Goal: Task Accomplishment & Management: Manage account settings

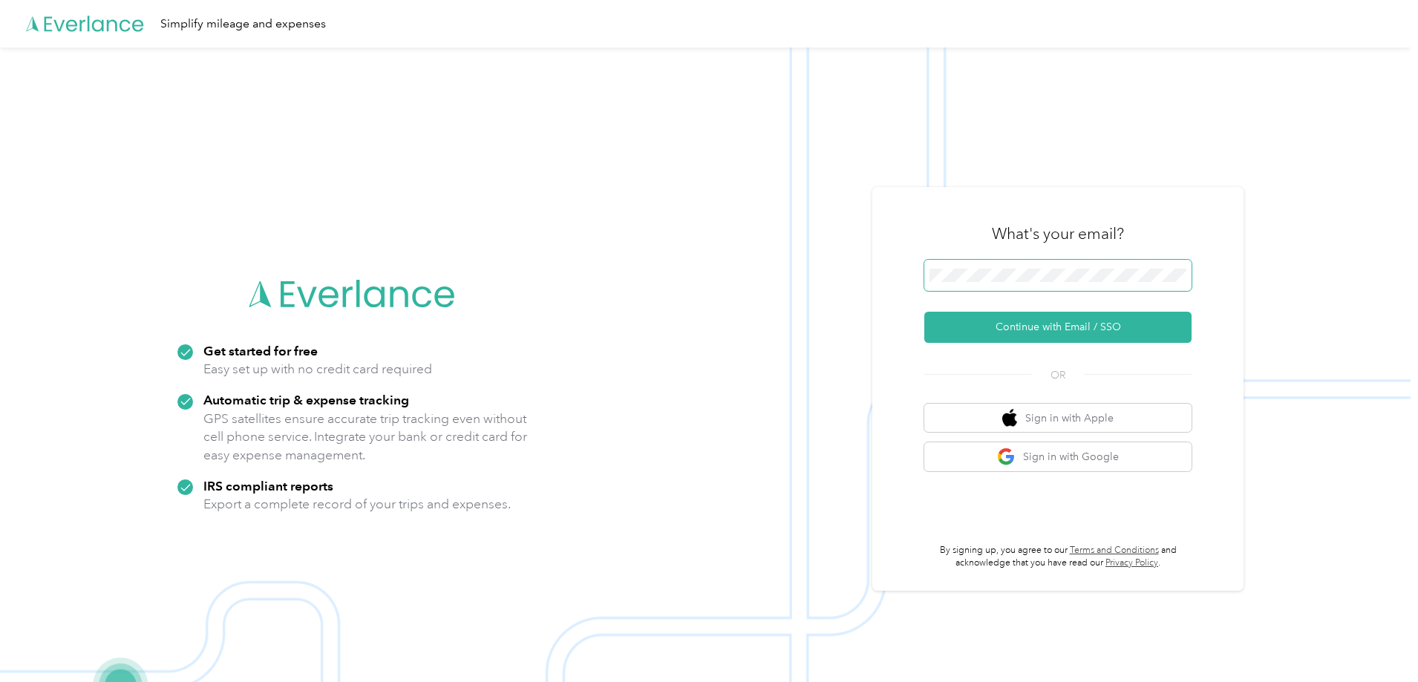
click at [981, 264] on span at bounding box center [1057, 275] width 267 height 31
click at [1071, 327] on button "Continue with Email / SSO" at bounding box center [1057, 327] width 267 height 31
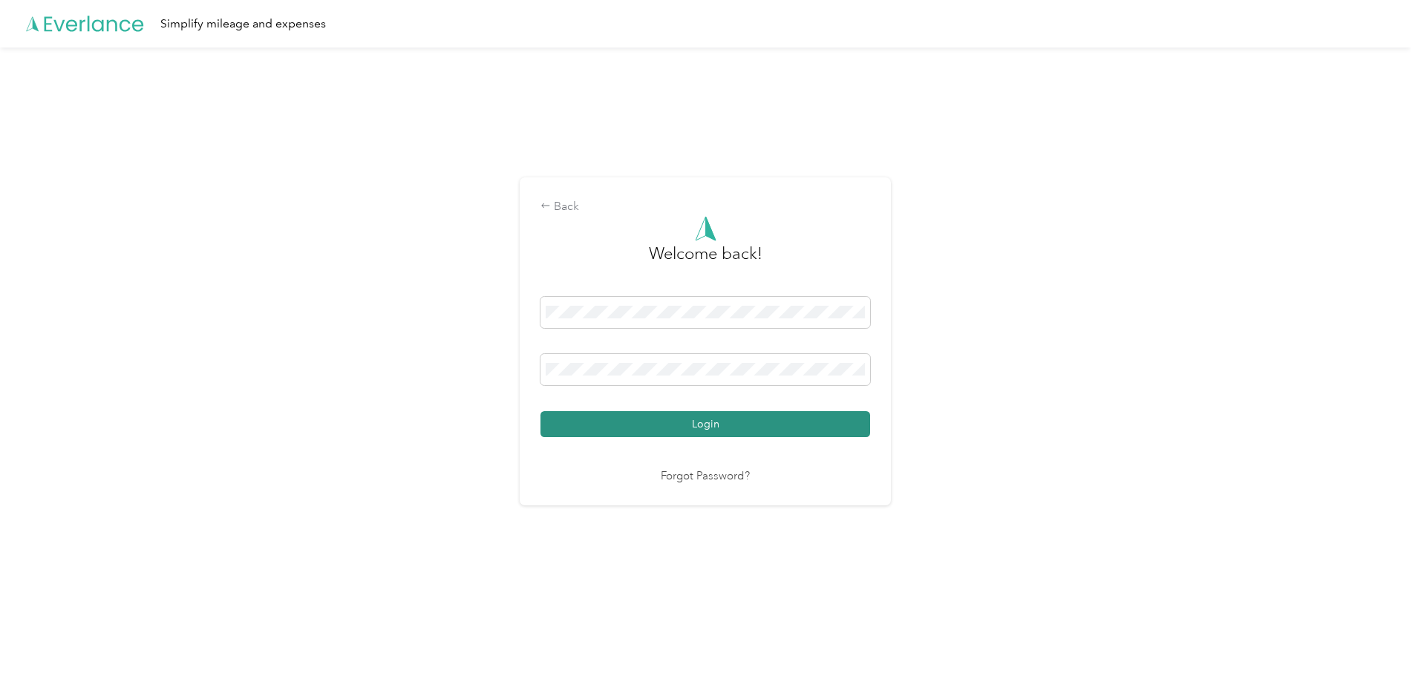
click at [665, 430] on button "Login" at bounding box center [705, 424] width 330 height 26
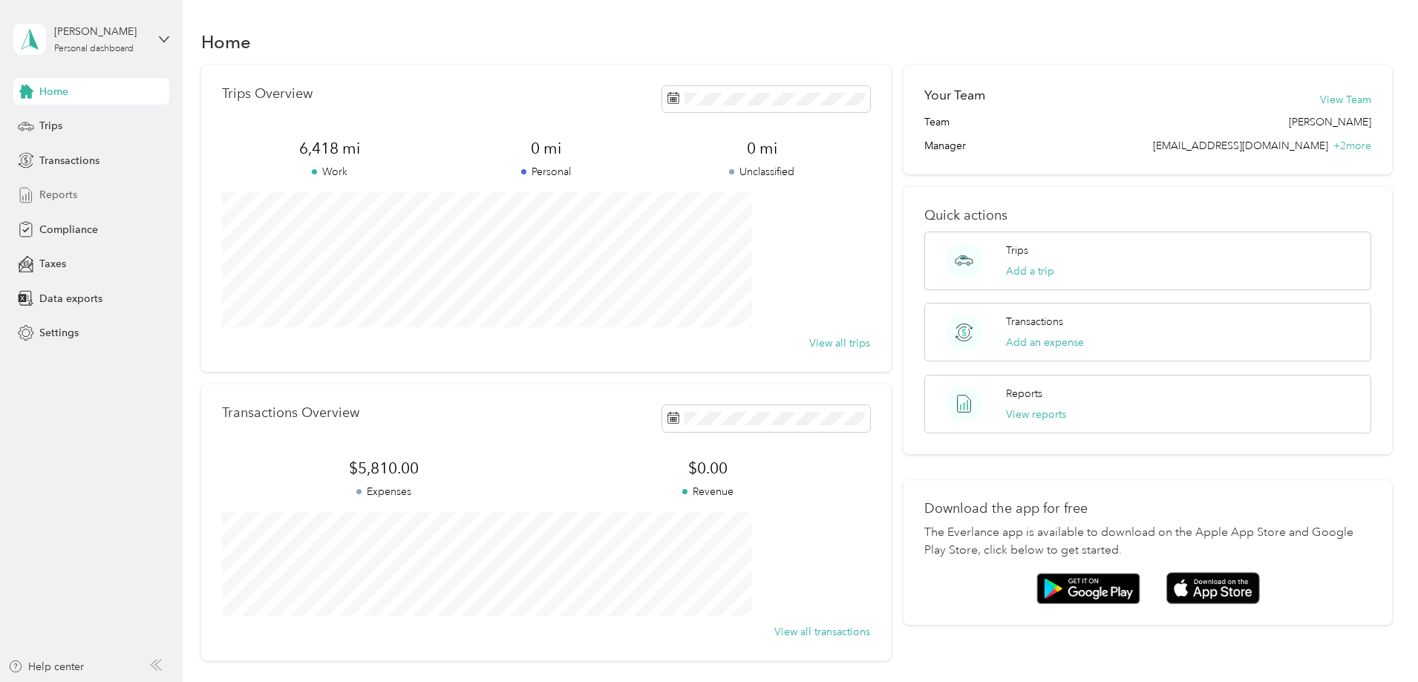
click at [82, 191] on div "Reports" at bounding box center [91, 195] width 156 height 27
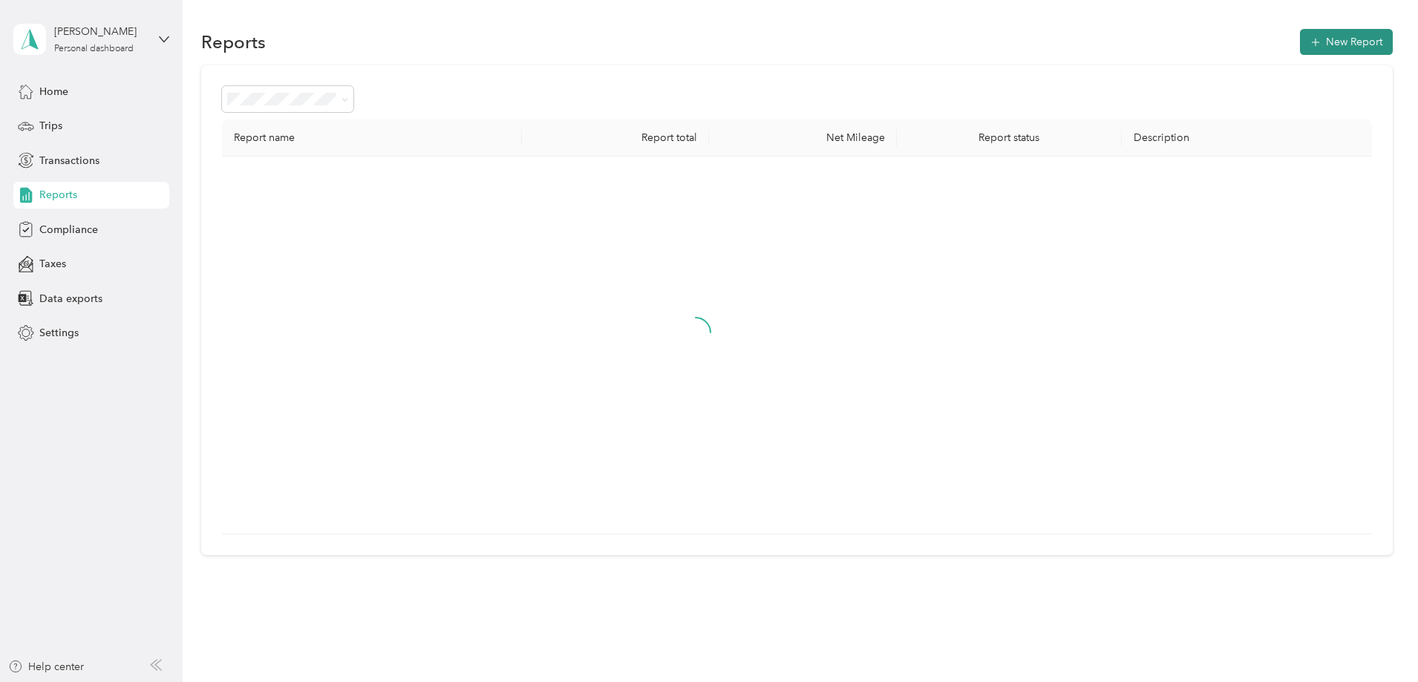
click at [1300, 45] on button "New Report" at bounding box center [1346, 42] width 93 height 26
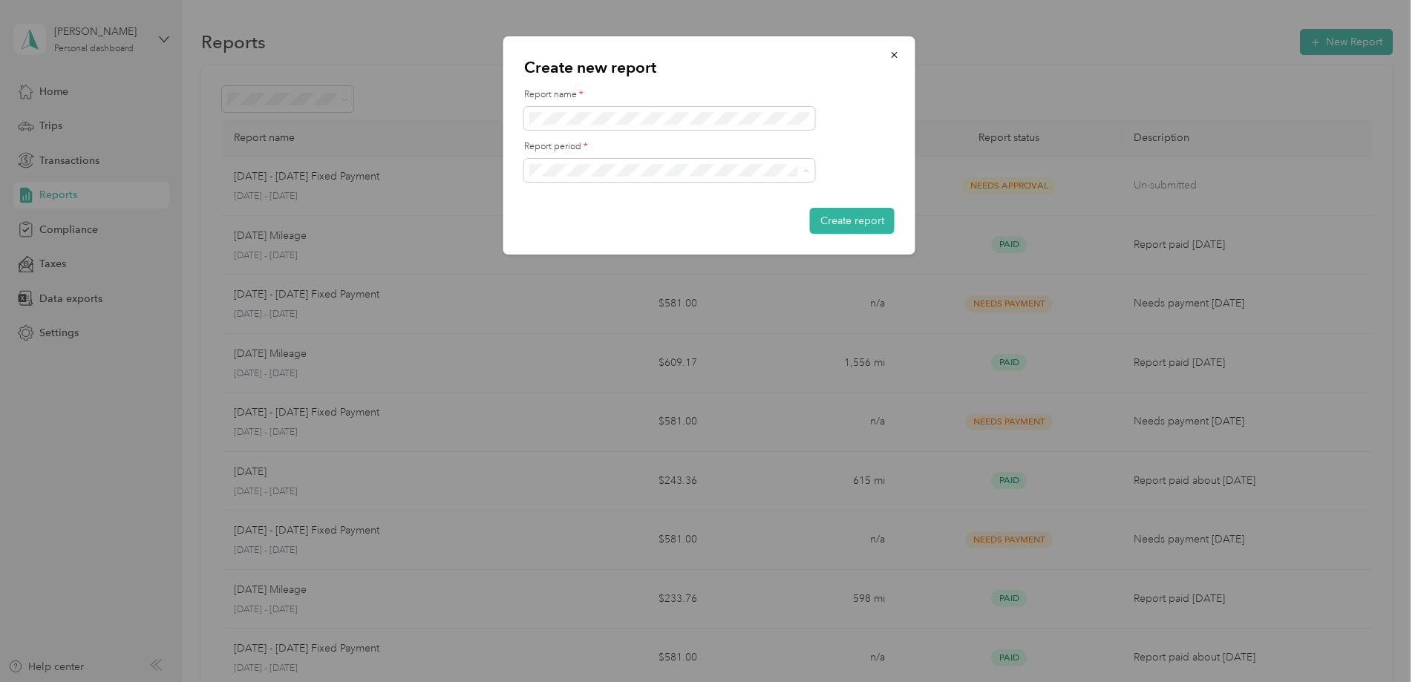
click at [626, 215] on div "[DATE] - [DATE]" at bounding box center [669, 223] width 270 height 16
click at [840, 222] on button "Create report" at bounding box center [852, 221] width 85 height 26
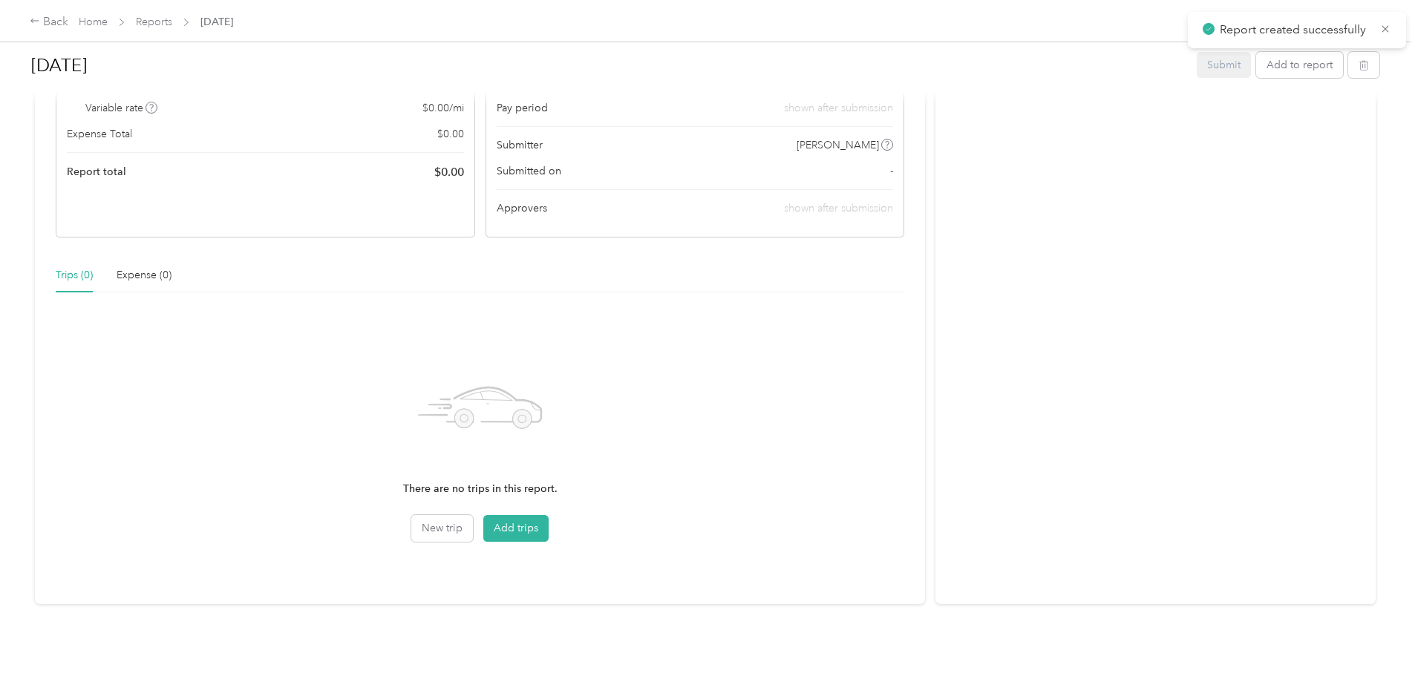
scroll to position [229, 0]
click at [549, 516] on button "Add trips" at bounding box center [515, 528] width 65 height 27
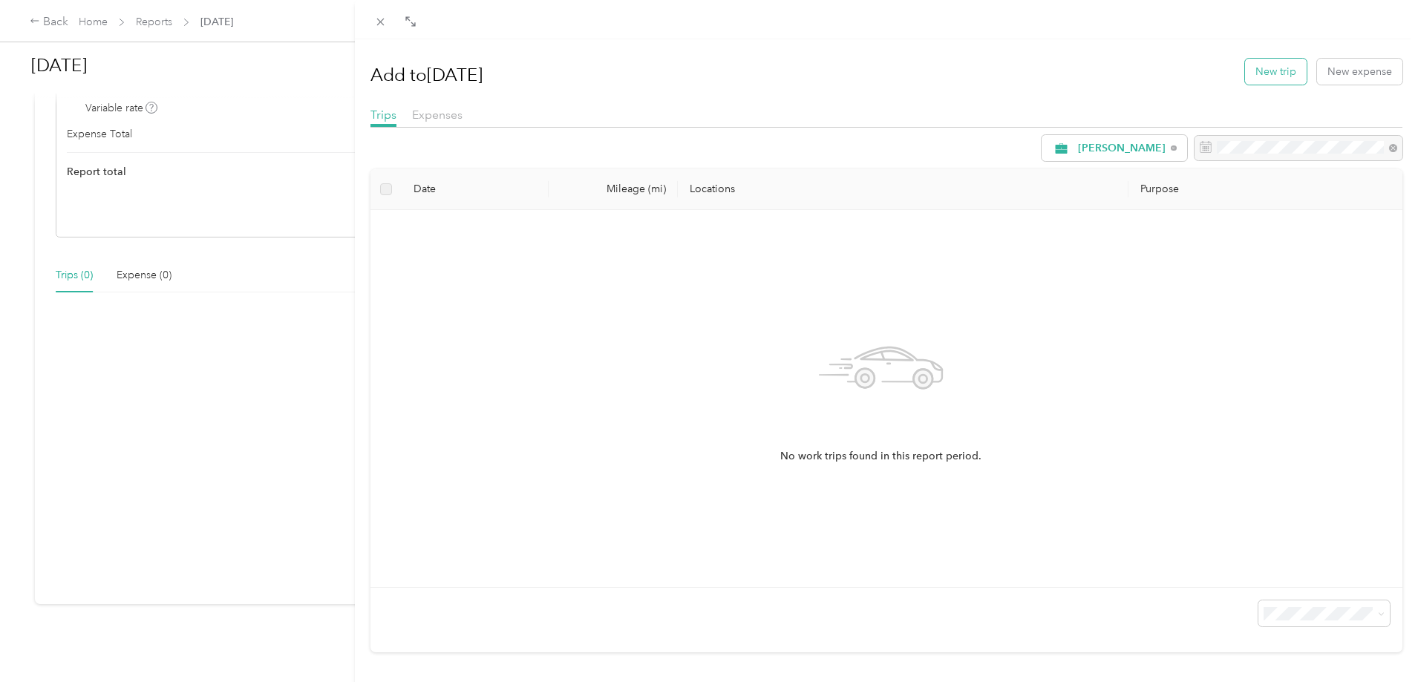
click at [1262, 73] on button "New trip" at bounding box center [1276, 72] width 62 height 26
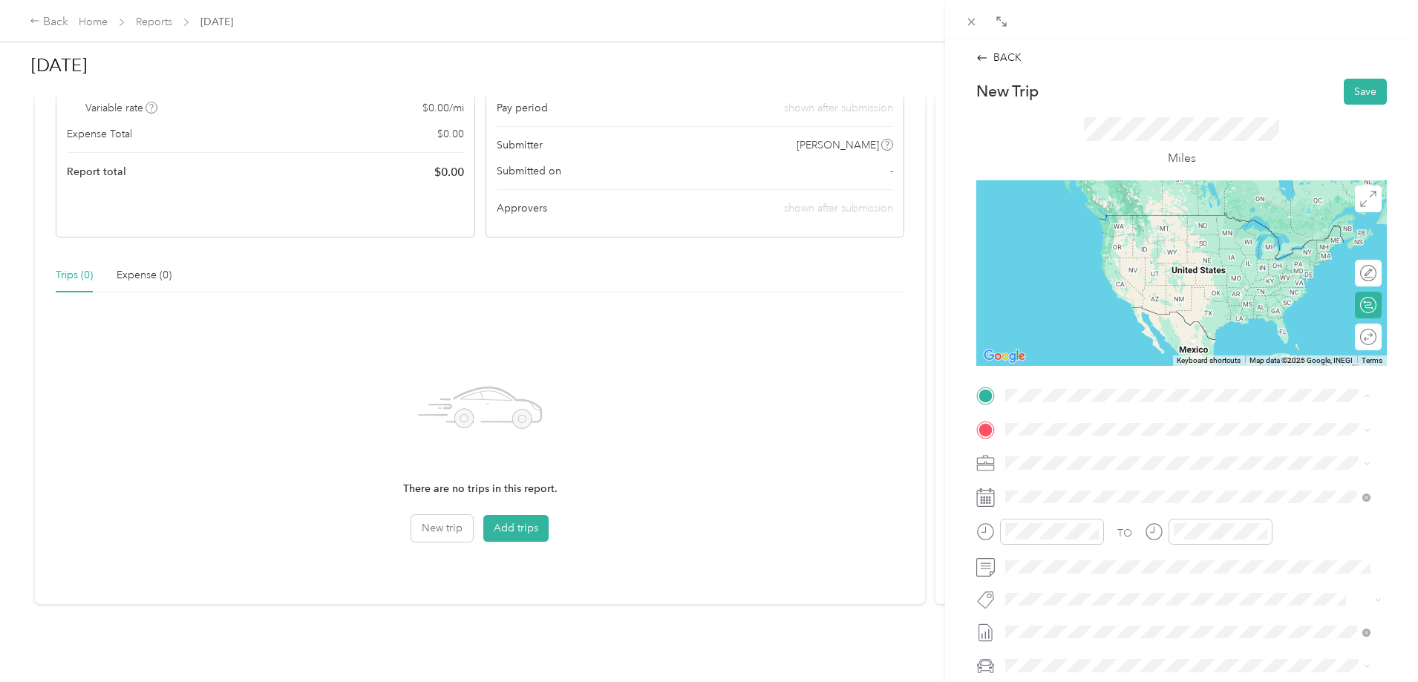
click at [1061, 461] on div "[GEOGRAPHIC_DATA][US_STATE], [GEOGRAPHIC_DATA]" at bounding box center [1173, 463] width 280 height 31
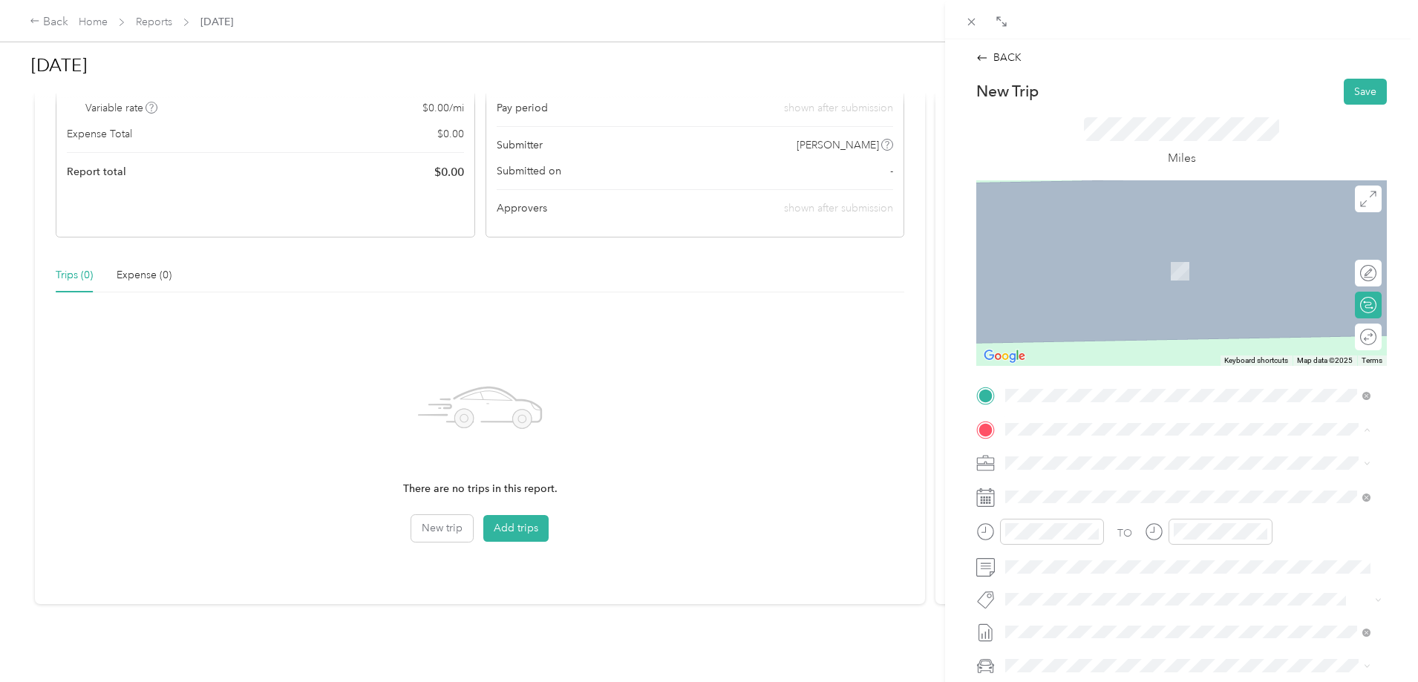
click at [1062, 531] on strong "Multiple" at bounding box center [1053, 534] width 41 height 13
click at [1063, 486] on span at bounding box center [1193, 497] width 387 height 24
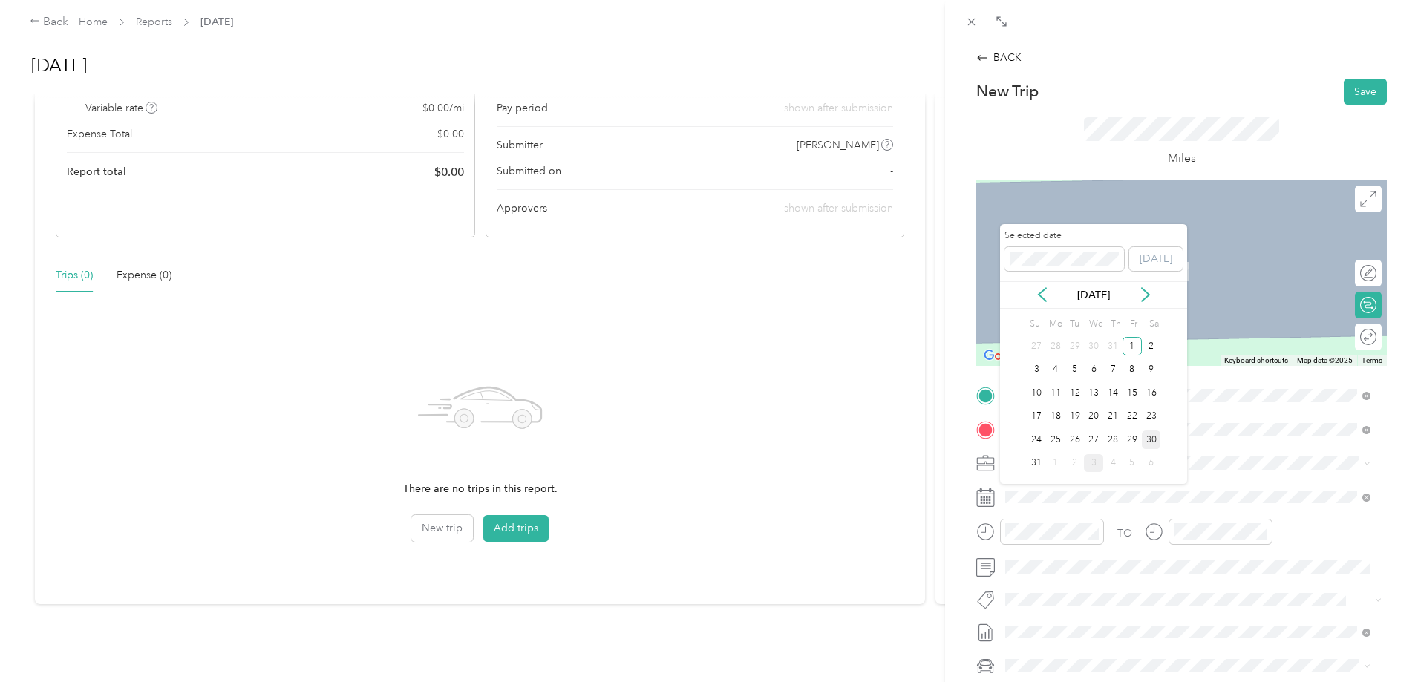
click at [1147, 441] on div "30" at bounding box center [1151, 440] width 19 height 19
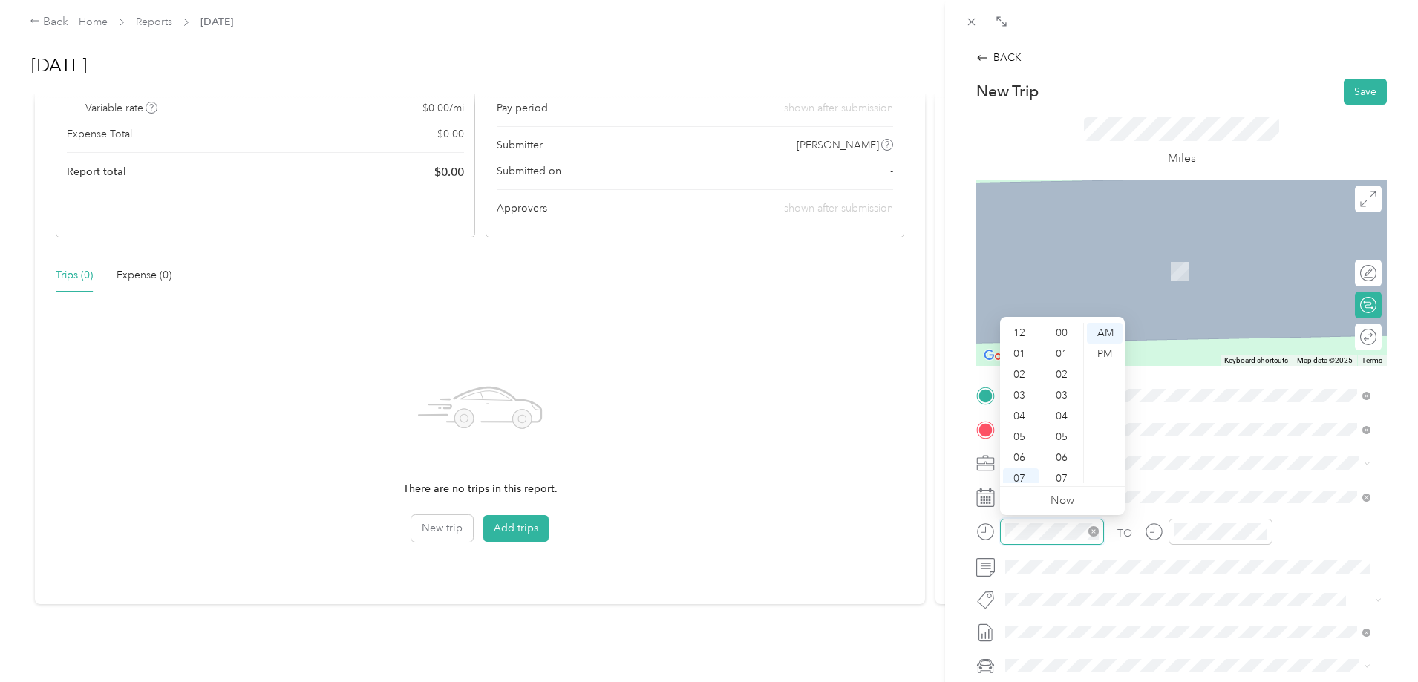
scroll to position [89, 0]
click at [1026, 407] on div "08" at bounding box center [1021, 410] width 36 height 21
click at [1061, 326] on div "00" at bounding box center [1063, 333] width 36 height 21
click at [1174, 481] on div "TO Add photo" at bounding box center [1181, 563] width 410 height 359
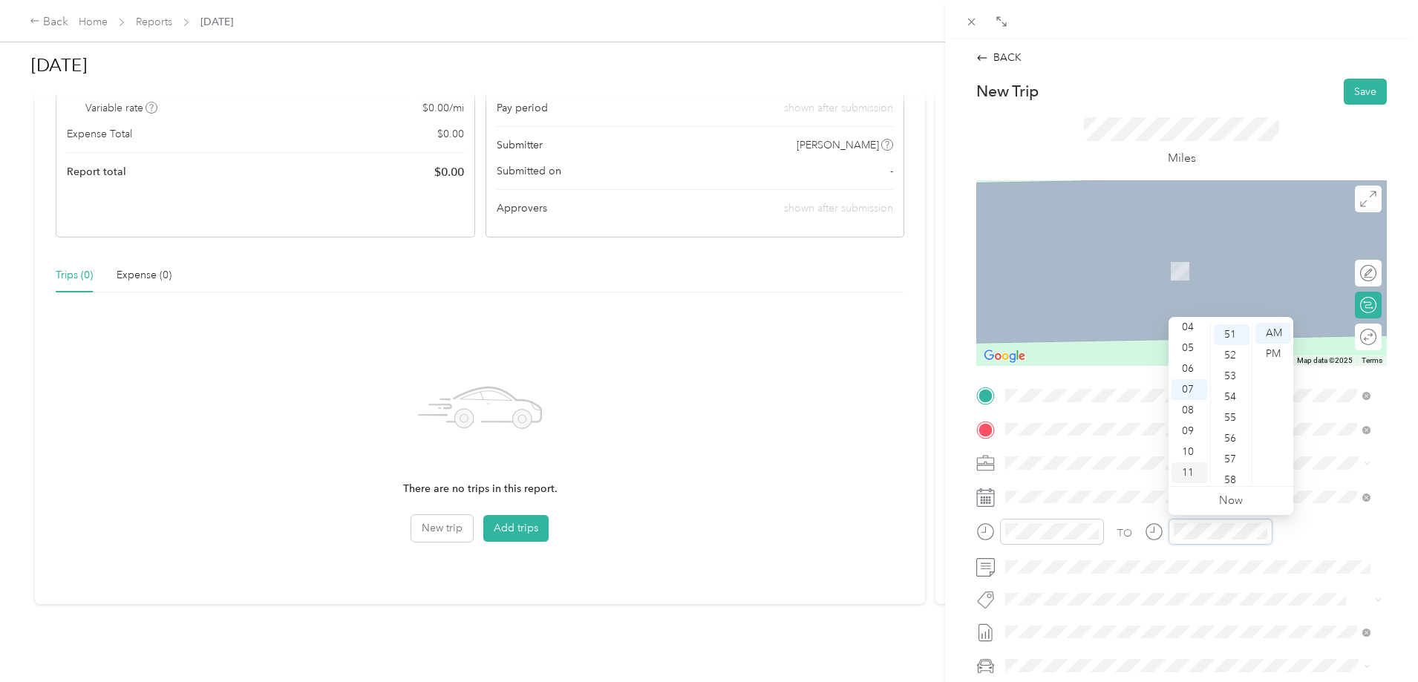
scroll to position [1060, 0]
click at [1201, 337] on div "04" at bounding box center [1189, 327] width 36 height 21
click at [1195, 349] on div "05" at bounding box center [1189, 354] width 36 height 21
click at [1235, 333] on div "00" at bounding box center [1232, 333] width 36 height 21
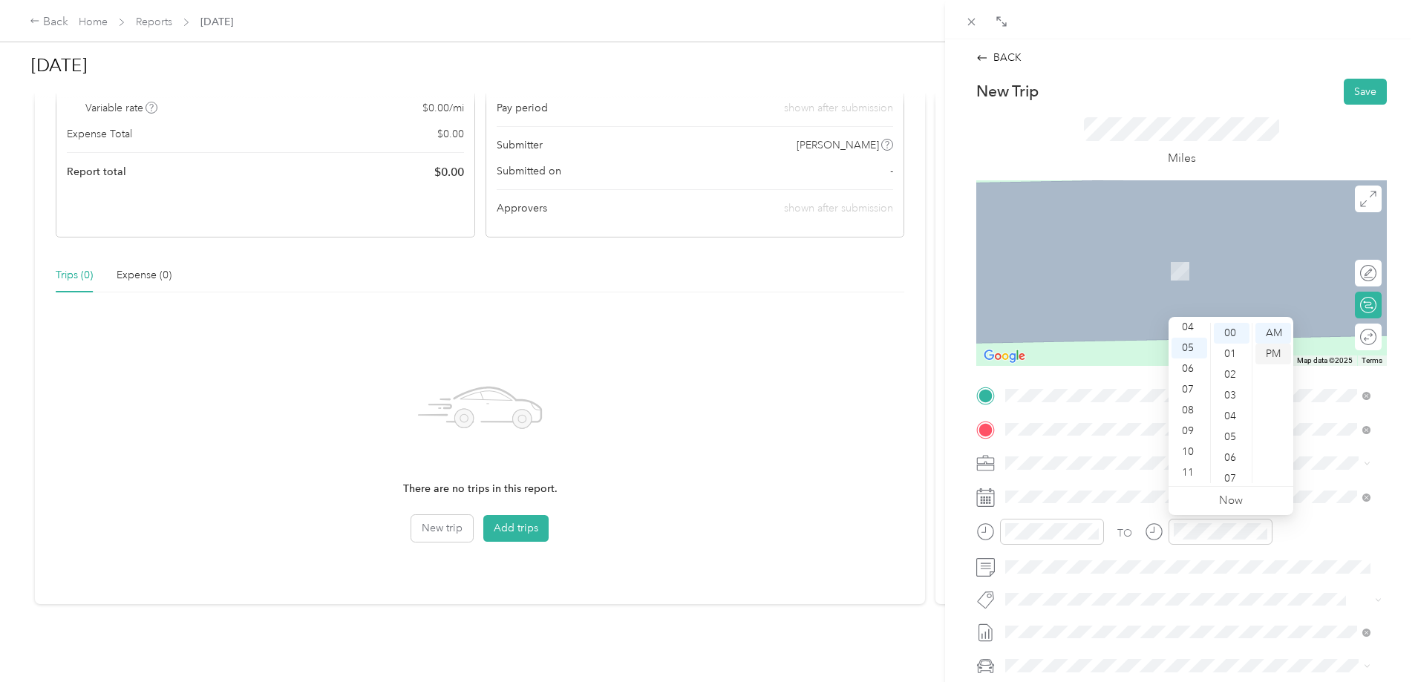
click at [1273, 355] on div "PM" at bounding box center [1273, 354] width 36 height 21
click at [1329, 511] on div "TO Add photo" at bounding box center [1181, 563] width 410 height 359
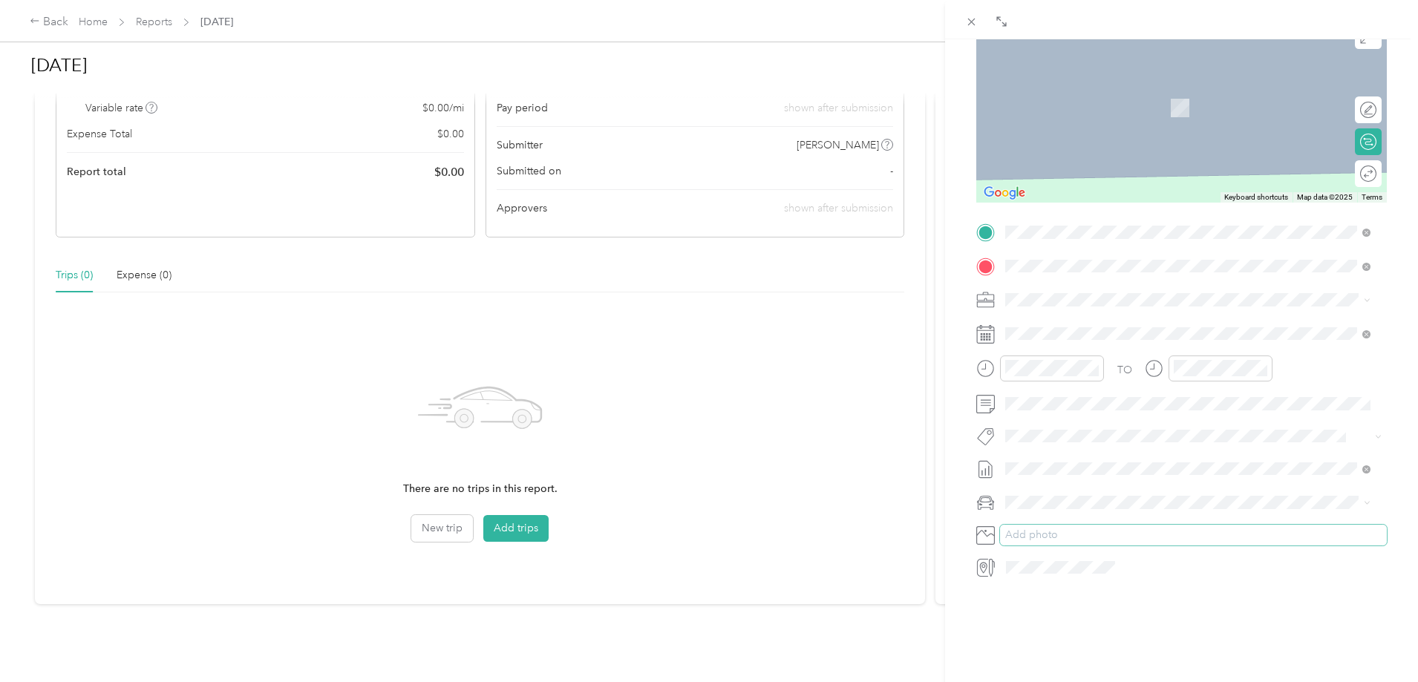
scroll to position [177, 0]
click at [1102, 514] on div "Chevrolet Blazer" at bounding box center [1187, 515] width 355 height 16
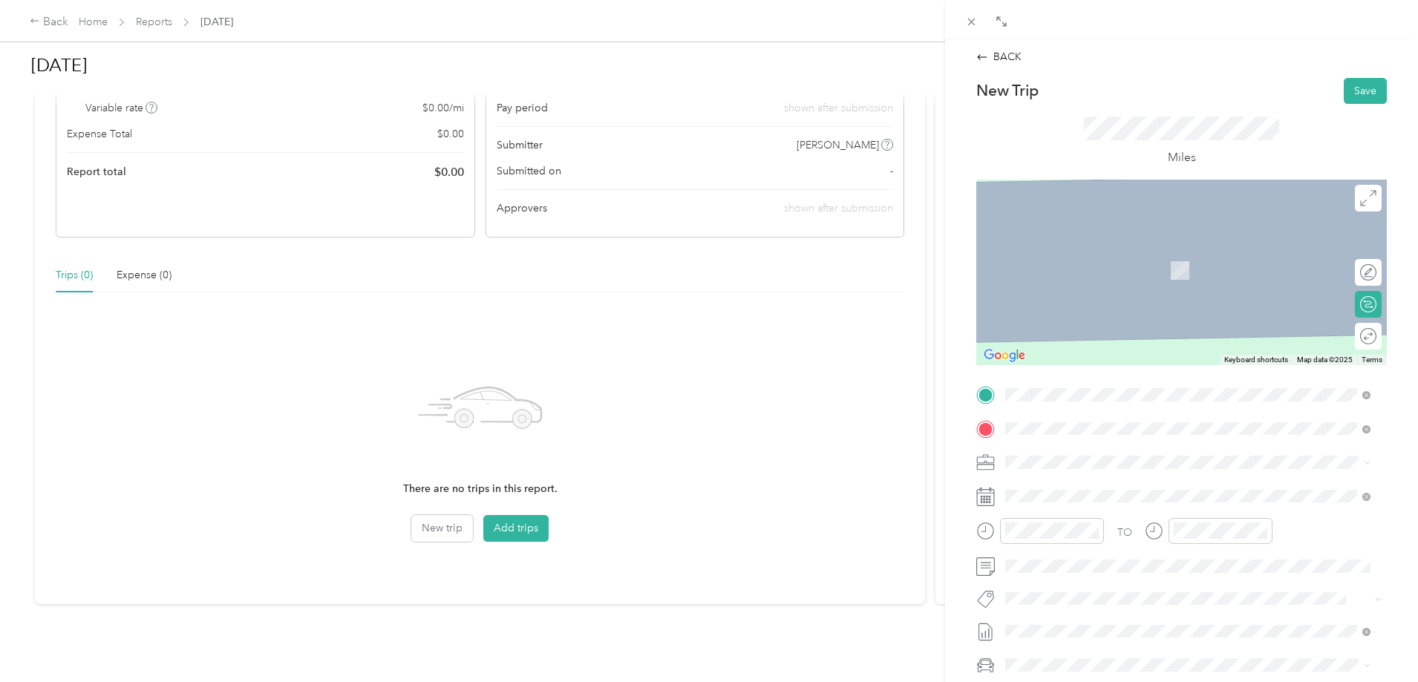
scroll to position [0, 0]
click at [1346, 304] on div at bounding box center [1360, 305] width 31 height 16
click at [1347, 86] on button "Save" at bounding box center [1364, 92] width 43 height 26
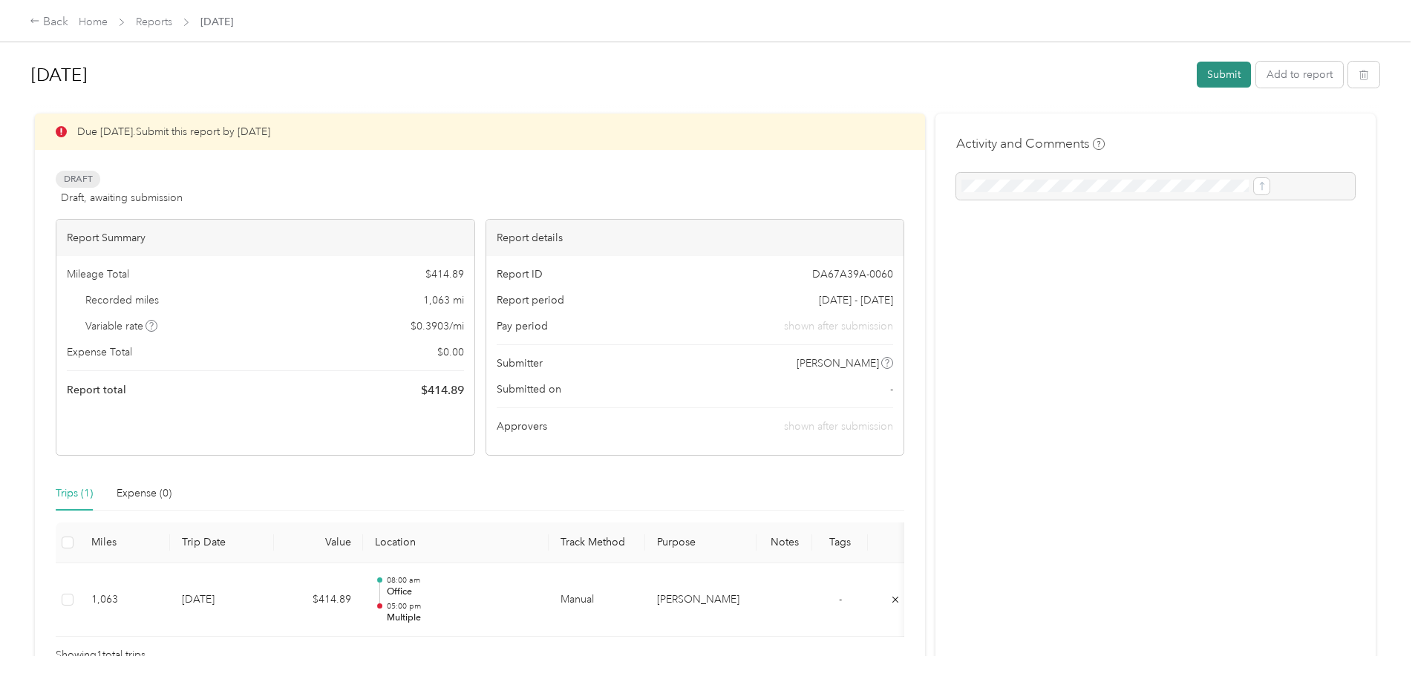
click at [1197, 82] on button "Submit" at bounding box center [1224, 75] width 54 height 26
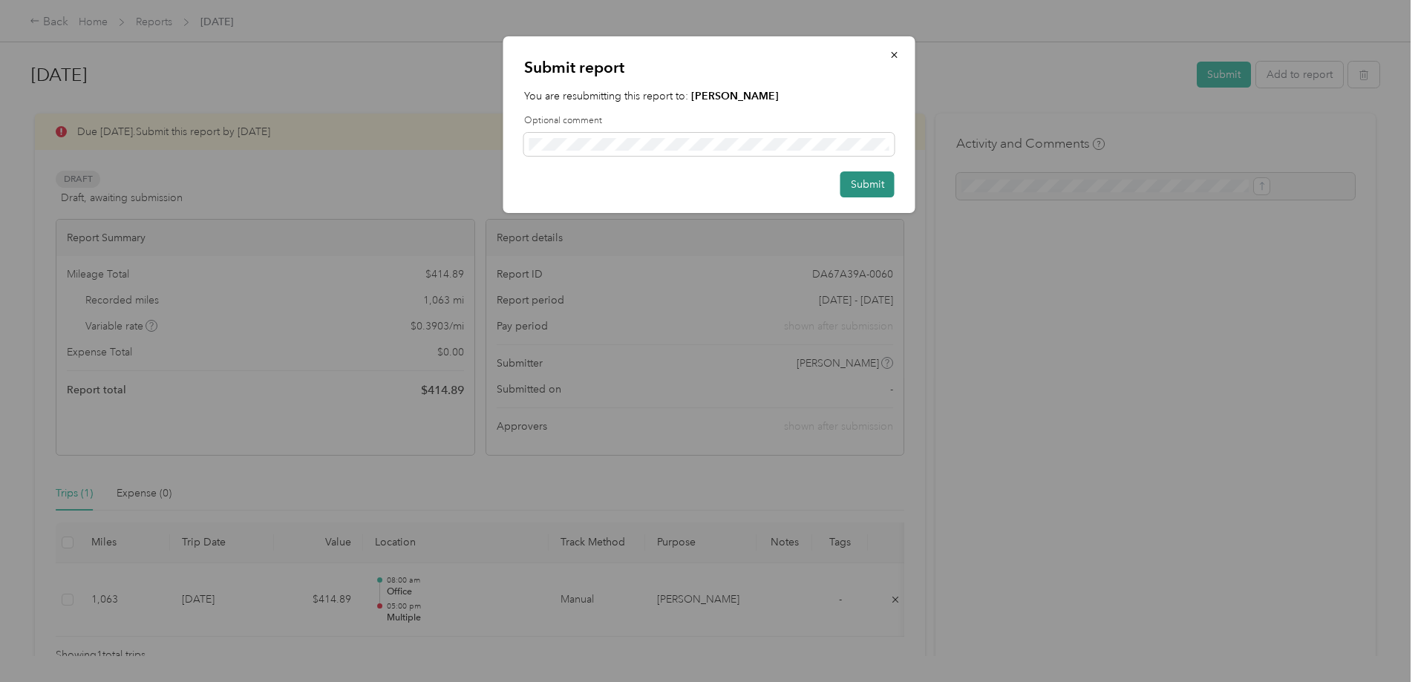
click at [880, 176] on button "Submit" at bounding box center [867, 184] width 54 height 26
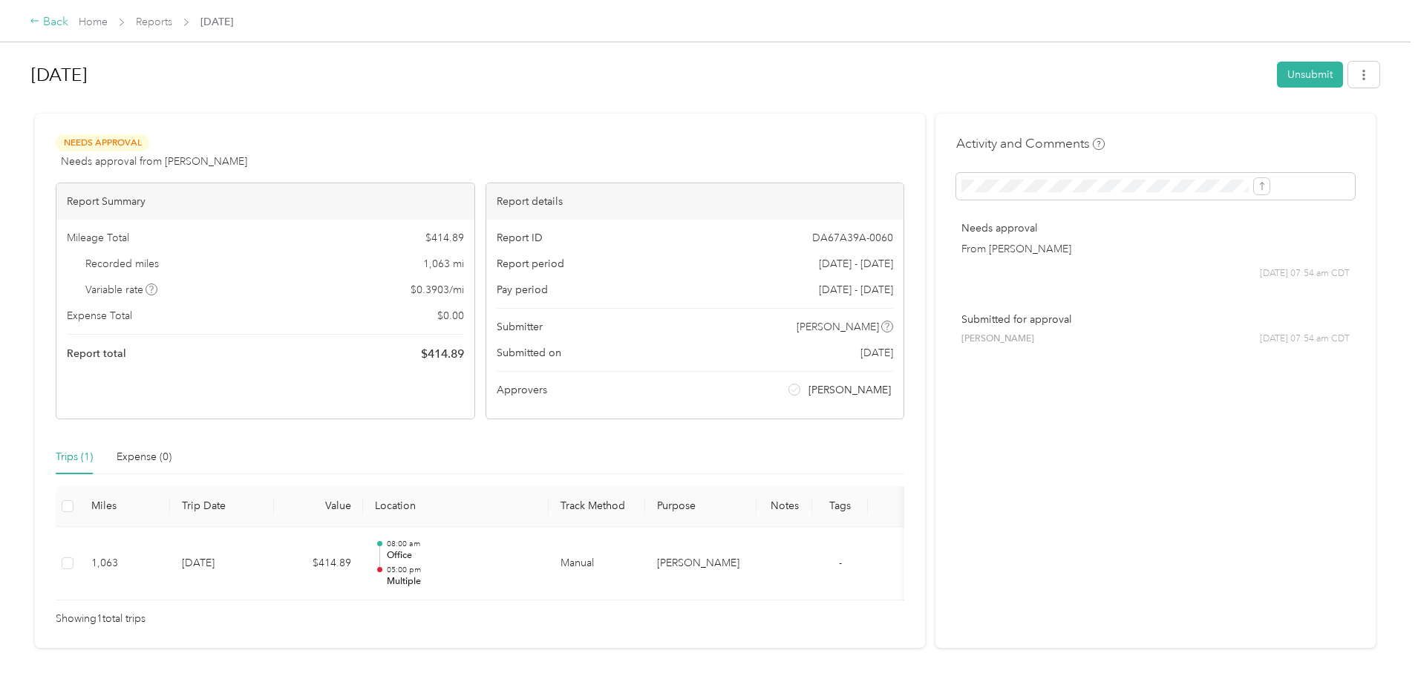
click at [68, 15] on div "Back" at bounding box center [49, 22] width 39 height 18
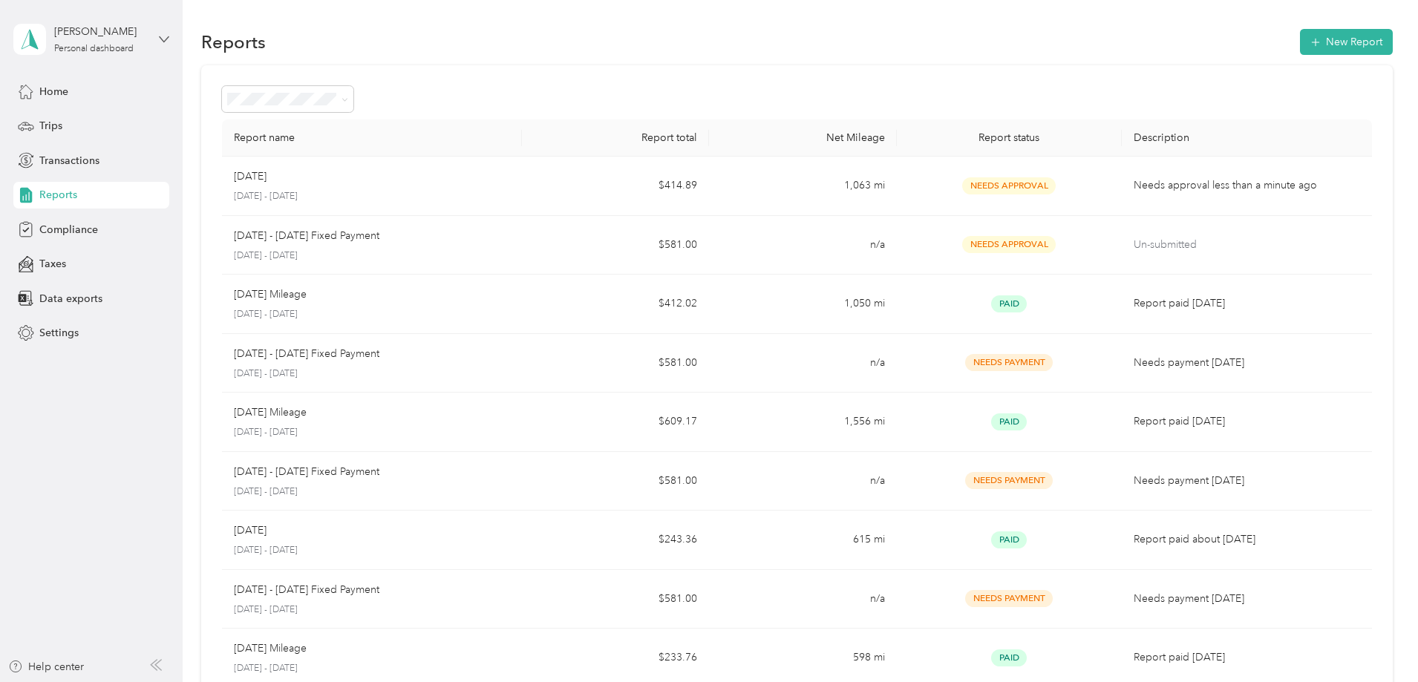
click at [161, 40] on icon at bounding box center [164, 39] width 10 height 10
click at [91, 124] on div "Log out" at bounding box center [212, 122] width 376 height 26
